Goal: Navigation & Orientation: Understand site structure

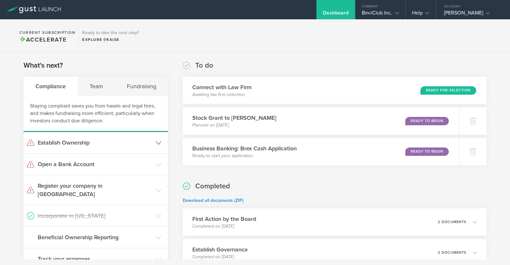
click at [112, 142] on h3 "Establish Ownership" at bounding box center [95, 143] width 115 height 8
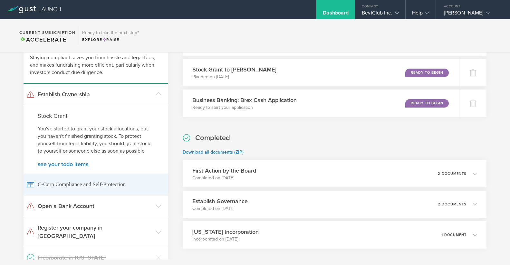
scroll to position [55, 0]
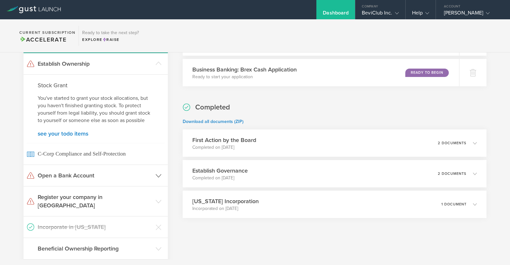
click at [120, 174] on h3 "Open a Bank Account" at bounding box center [95, 175] width 115 height 8
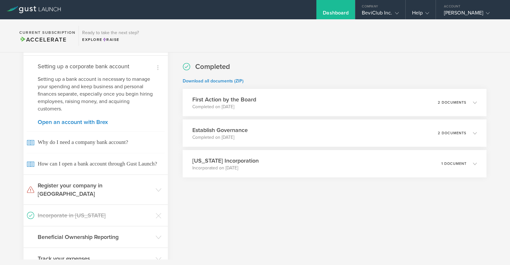
scroll to position [109, 0]
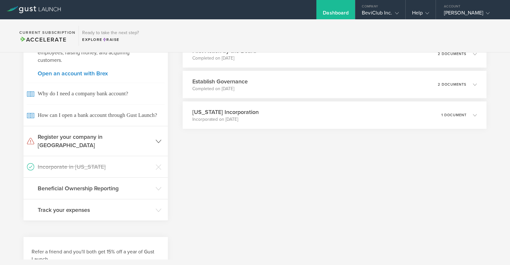
click at [138, 137] on h3 "Register your company in [GEOGRAPHIC_DATA]" at bounding box center [95, 141] width 115 height 17
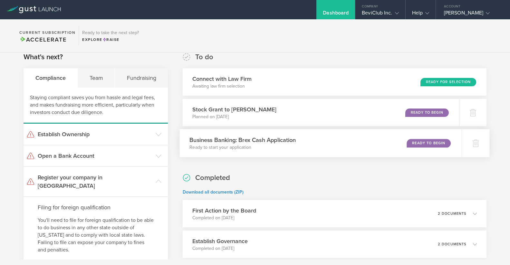
scroll to position [0, 0]
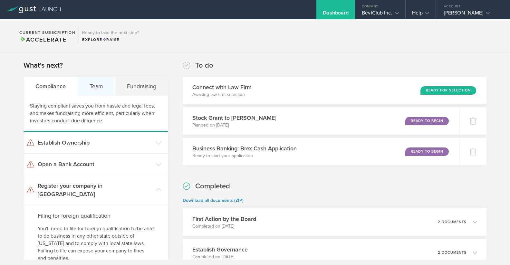
click at [94, 87] on div "Team" at bounding box center [96, 86] width 37 height 19
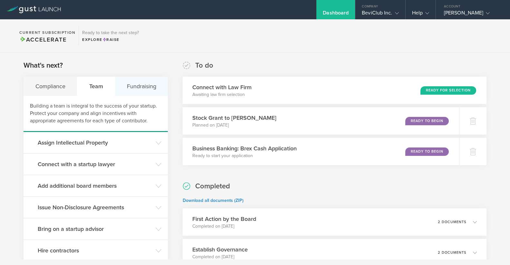
click at [129, 90] on div "Fundraising" at bounding box center [141, 86] width 53 height 19
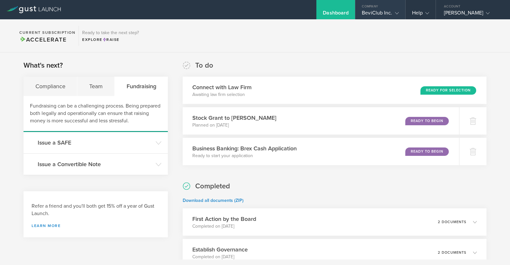
click at [381, 10] on div "BeviClub Inc." at bounding box center [380, 15] width 37 height 10
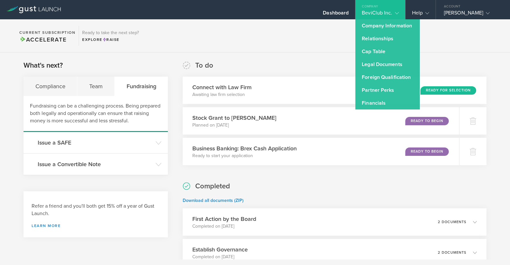
click at [247, 43] on section "Current Subscription Accelerate Ready to take the next step? Explore Raise" at bounding box center [255, 35] width 510 height 33
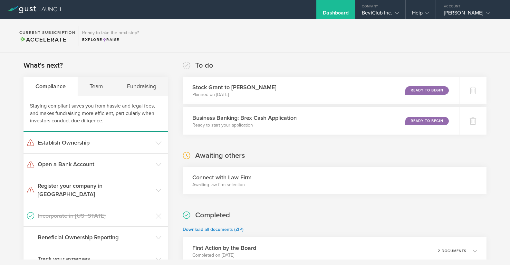
scroll to position [107, 0]
